Goal: Answer question/provide support

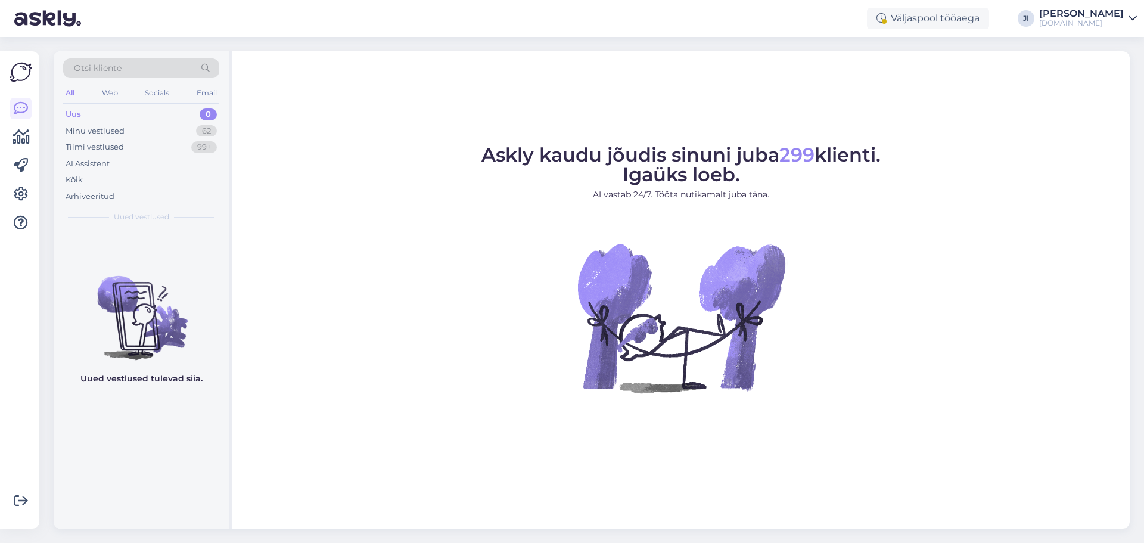
click at [1077, 24] on div "[DOMAIN_NAME]" at bounding box center [1082, 23] width 85 height 10
click at [1046, 95] on div "Logi välja" at bounding box center [1031, 101] width 212 height 21
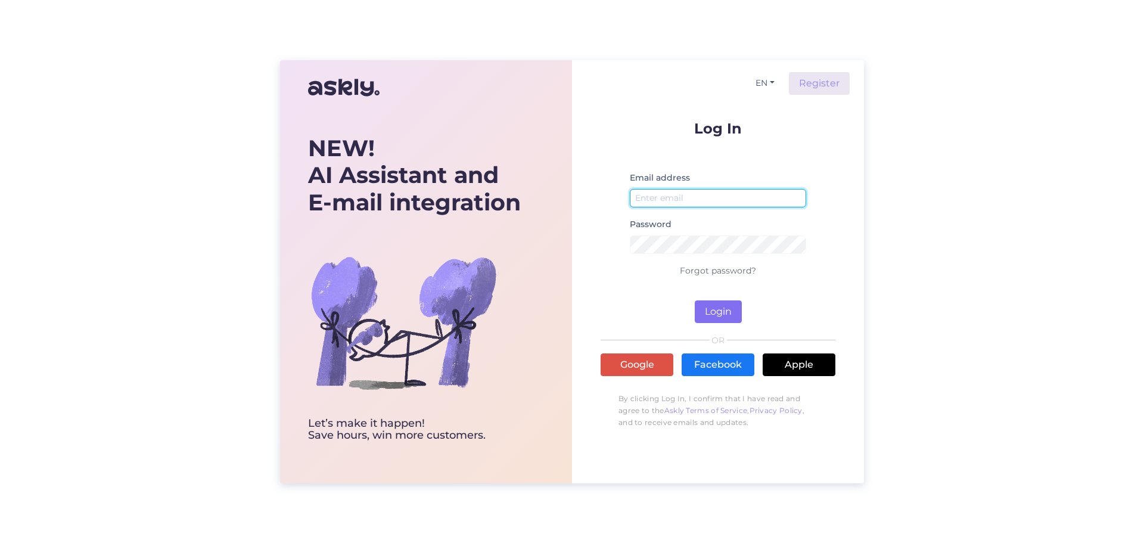
type input "simkojane@gmail.com"
click at [722, 311] on button "Login" at bounding box center [718, 311] width 47 height 23
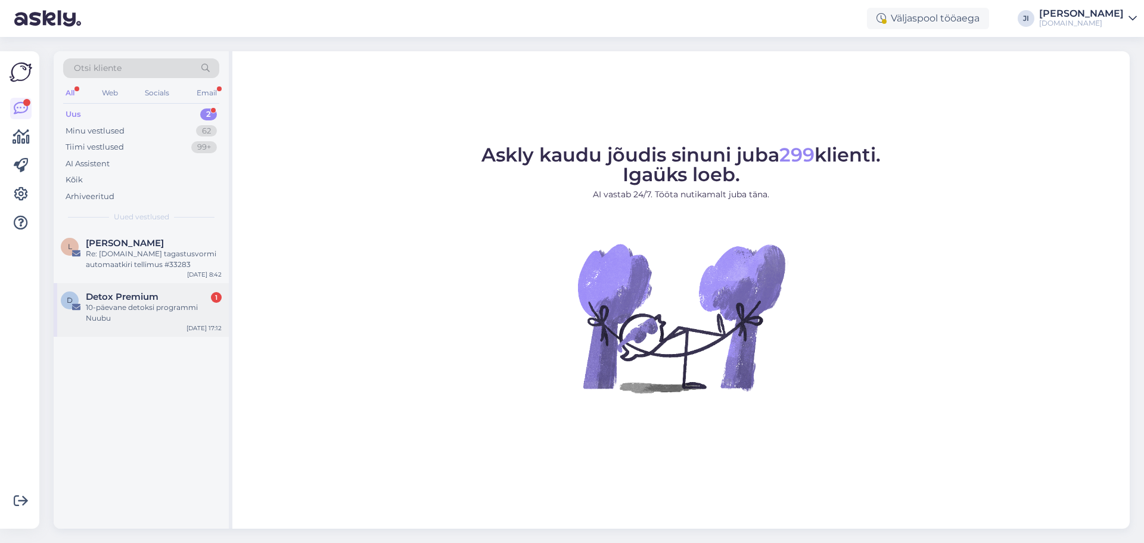
click at [148, 290] on div "D Detox Premium 1 10-päevane detoksi programmi Nuubu Aug 13 17:12" at bounding box center [141, 310] width 175 height 54
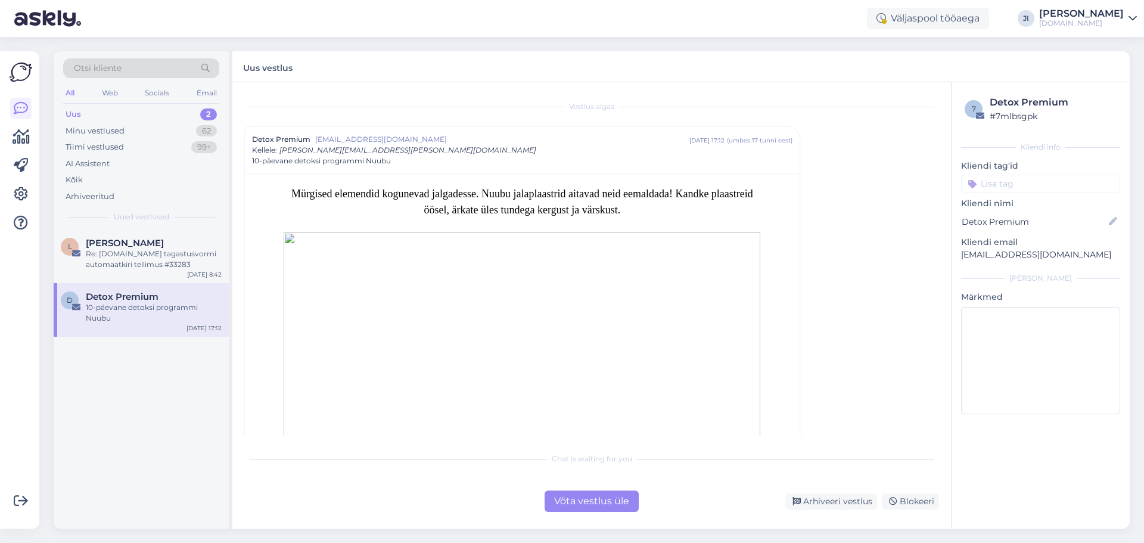
click at [592, 501] on div "Võta vestlus üle" at bounding box center [592, 501] width 94 height 21
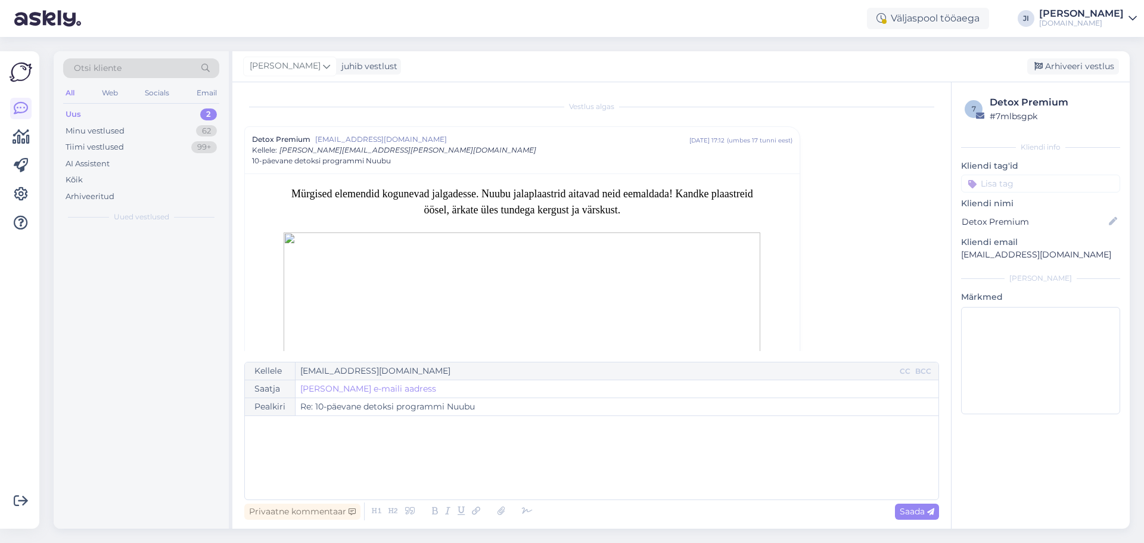
scroll to position [32, 0]
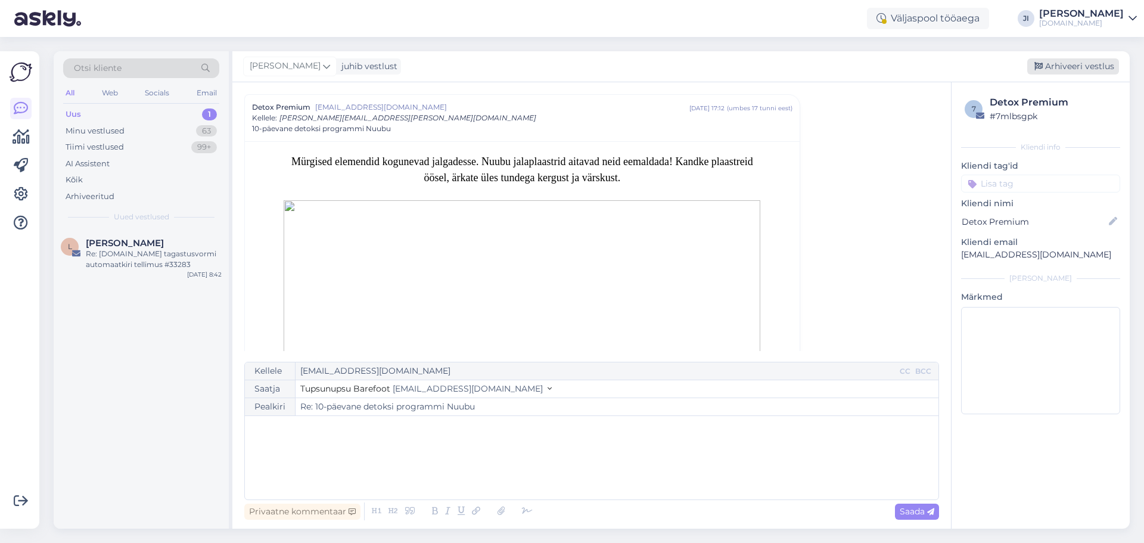
click at [1075, 69] on div "Arhiveeri vestlus" at bounding box center [1074, 66] width 92 height 16
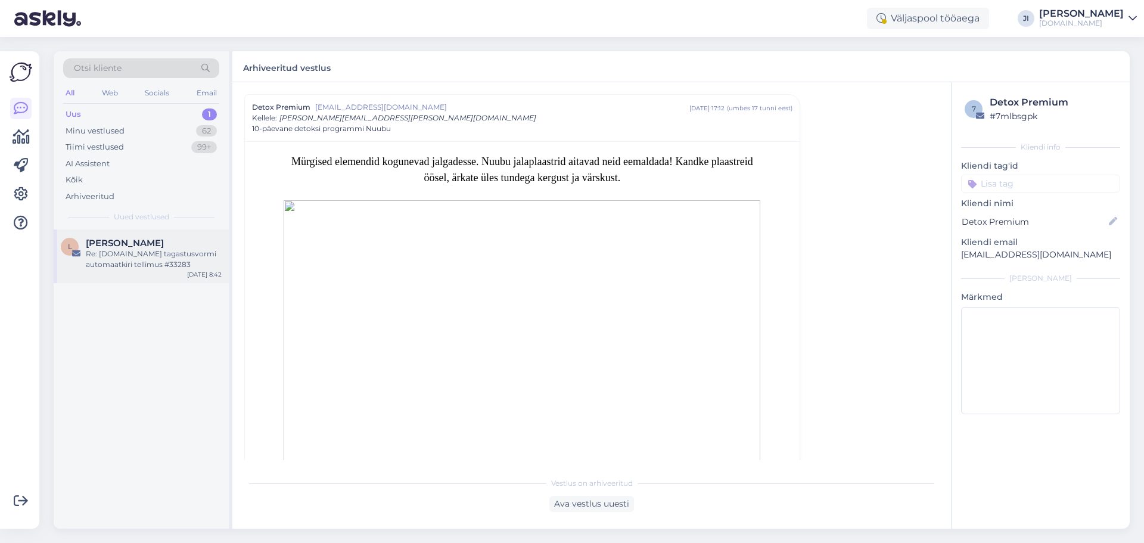
click at [163, 265] on div "Re: Tupsunupsu.ee tagastusvormi automaatkiri tellimus #33283" at bounding box center [154, 259] width 136 height 21
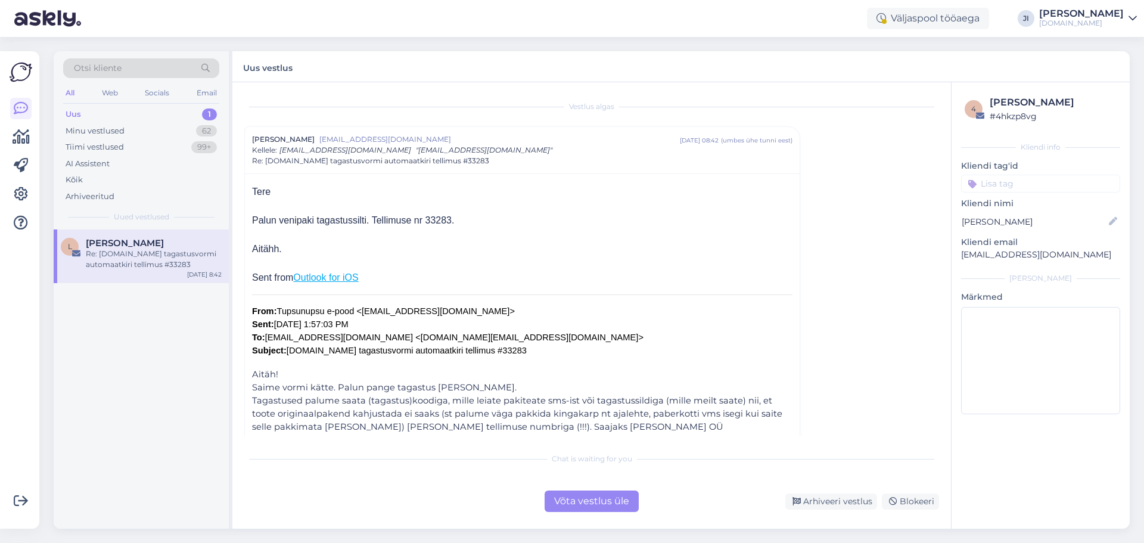
click at [206, 117] on div "1" at bounding box center [209, 114] width 15 height 12
